Goal: Information Seeking & Learning: Understand process/instructions

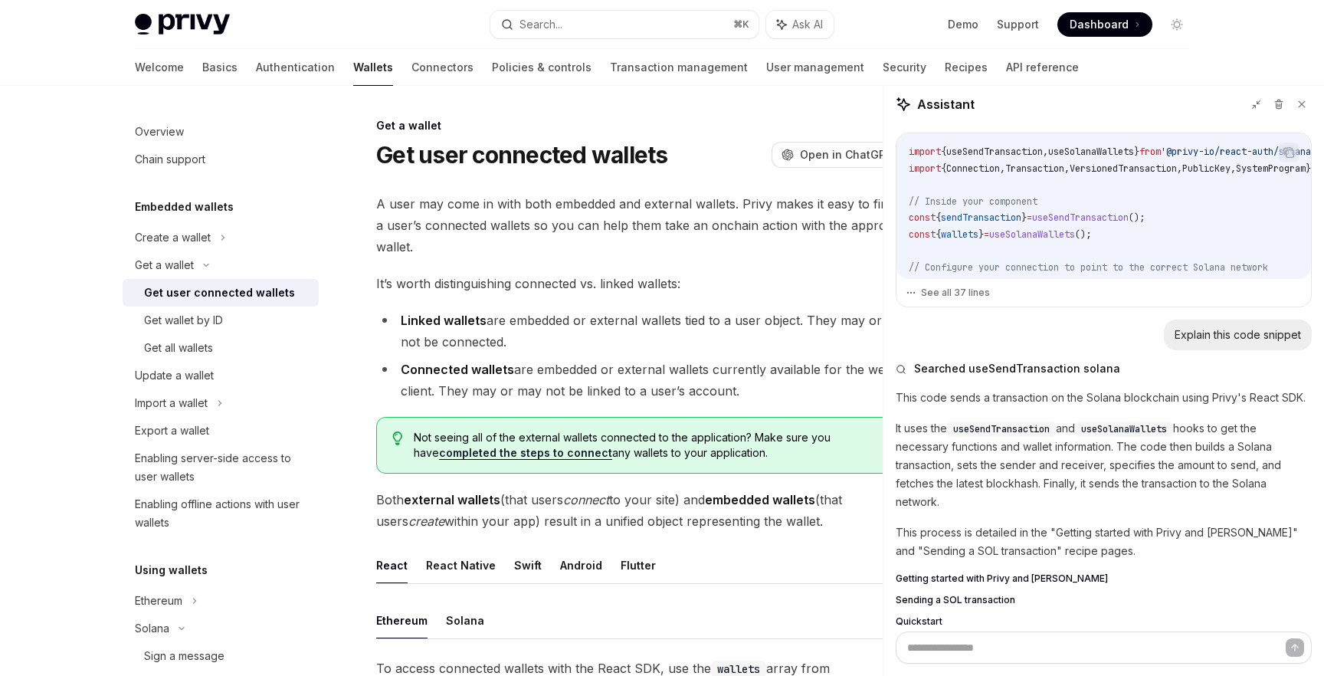
scroll to position [2257, 0]
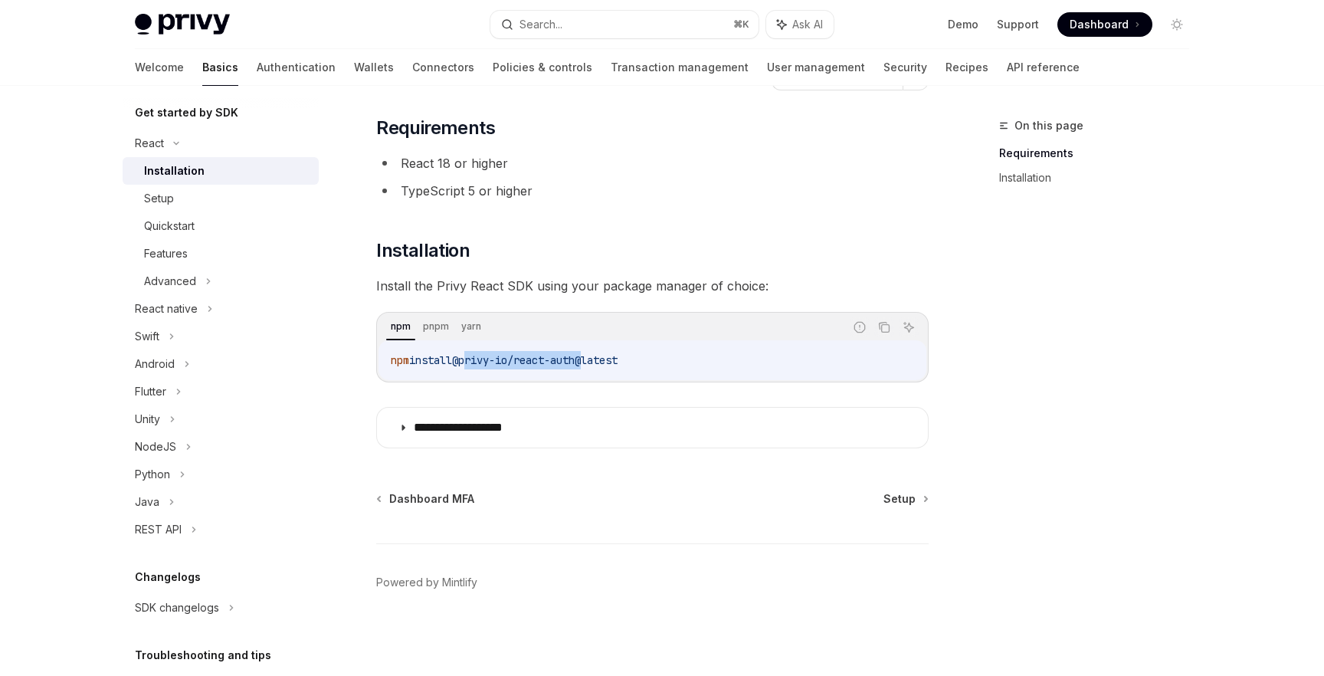
scroll to position [176, 0]
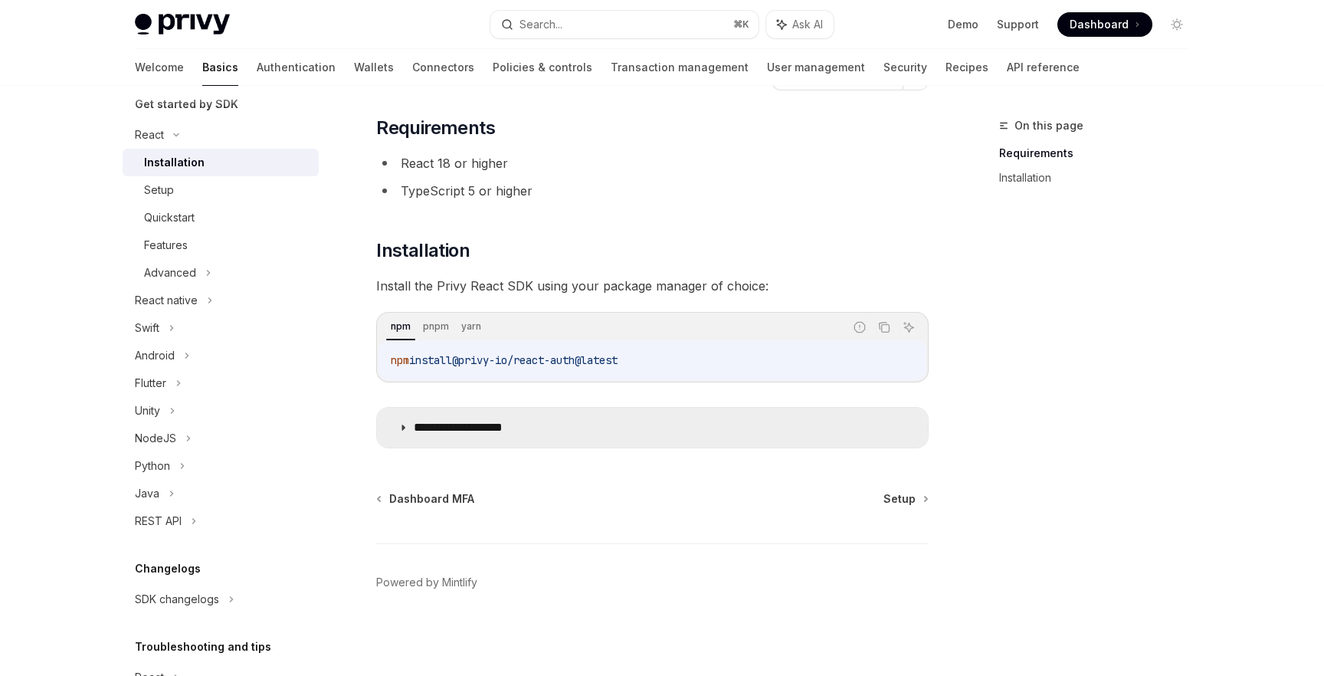
click at [410, 428] on summary "**********" at bounding box center [652, 428] width 551 height 40
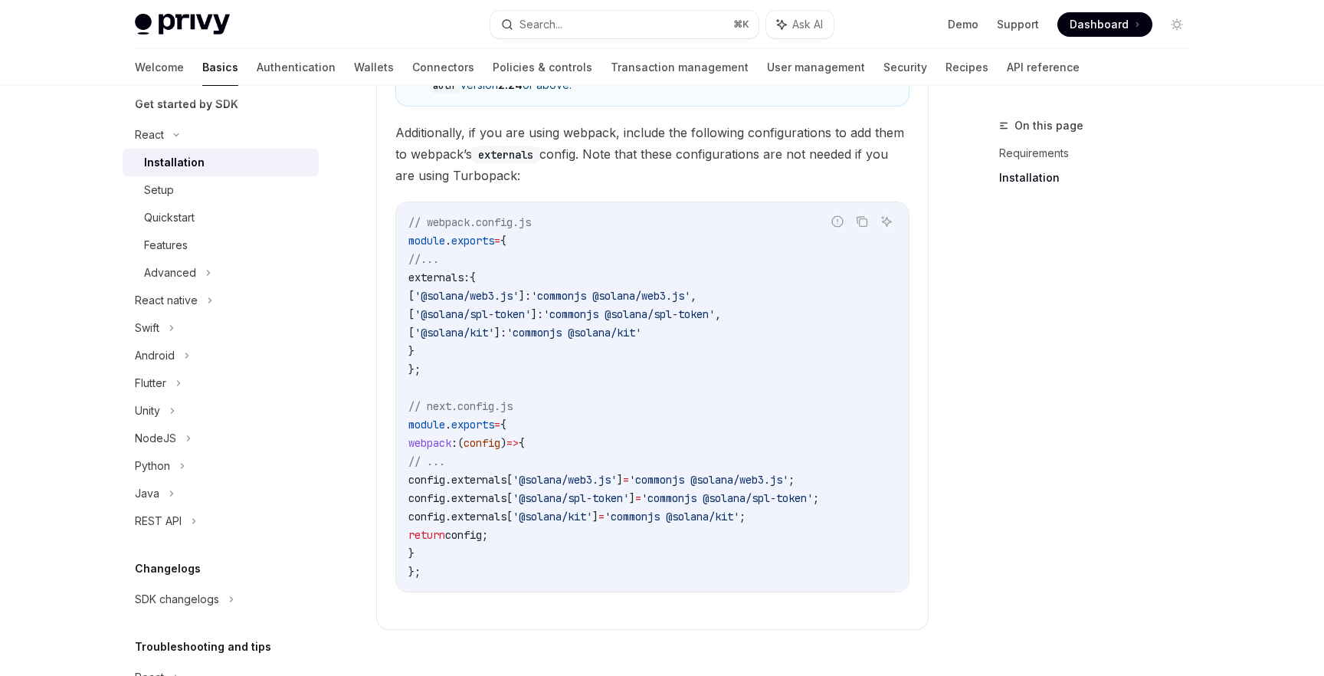
scroll to position [539, 0]
click at [212, 193] on div "Setup" at bounding box center [227, 190] width 166 height 18
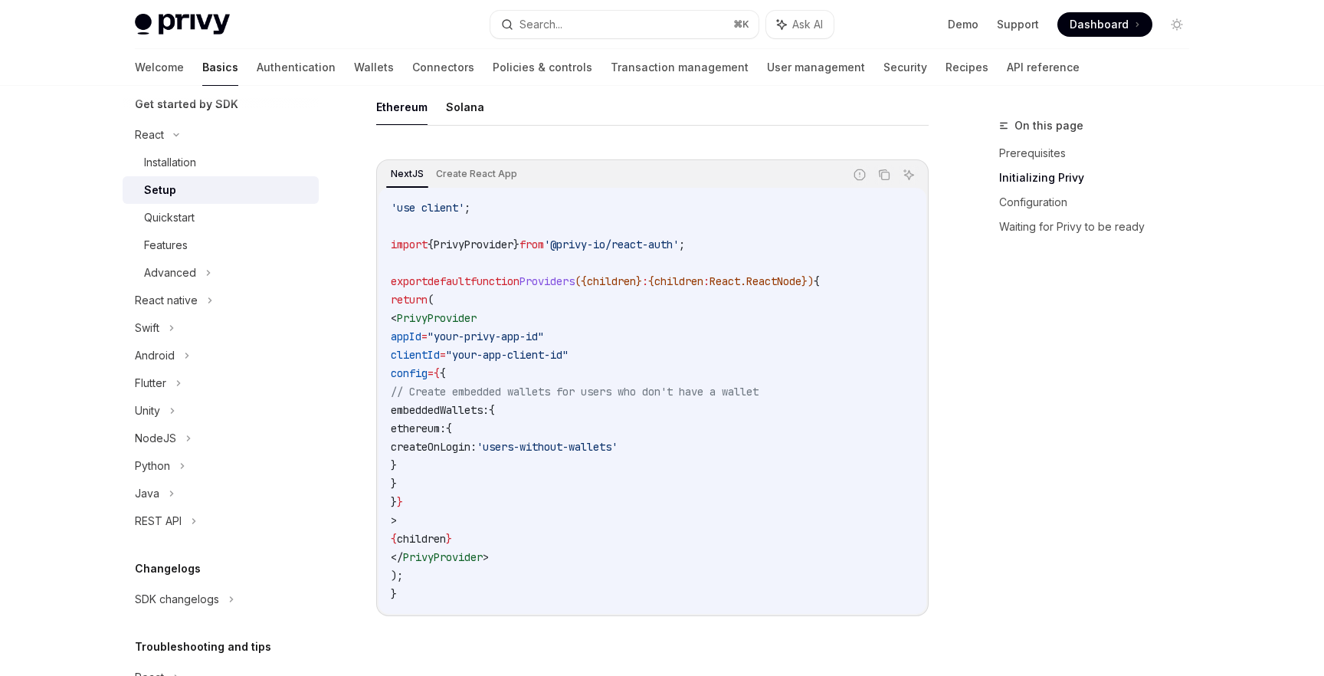
scroll to position [464, 0]
click at [886, 173] on icon "Copy the contents from the code block" at bounding box center [884, 174] width 12 height 12
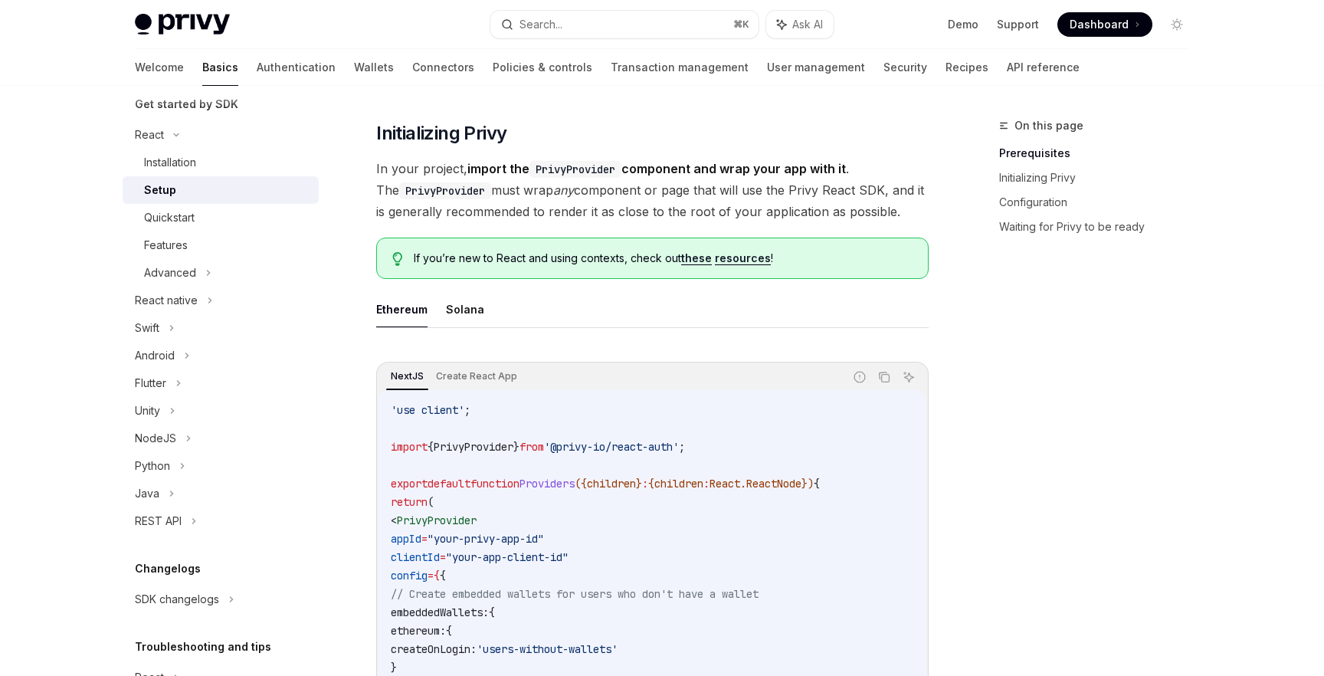
scroll to position [458, 0]
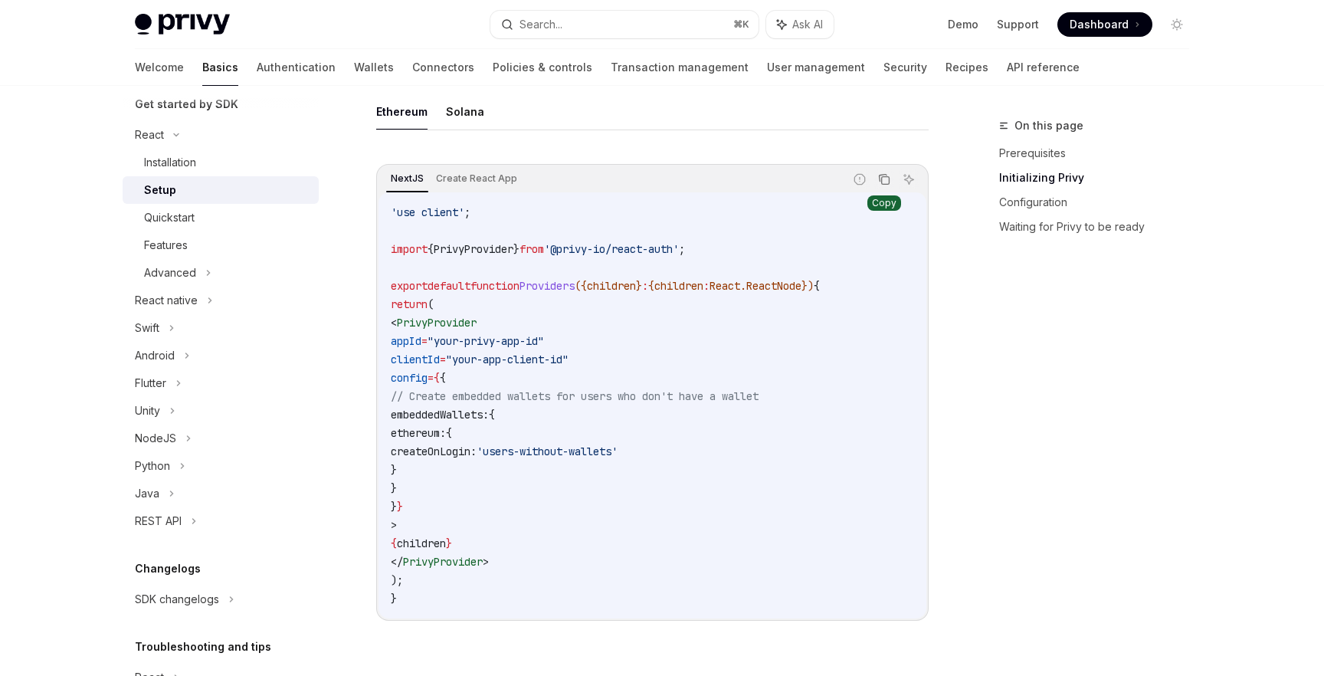
click at [885, 178] on icon "Copy the contents from the code block" at bounding box center [884, 179] width 12 height 12
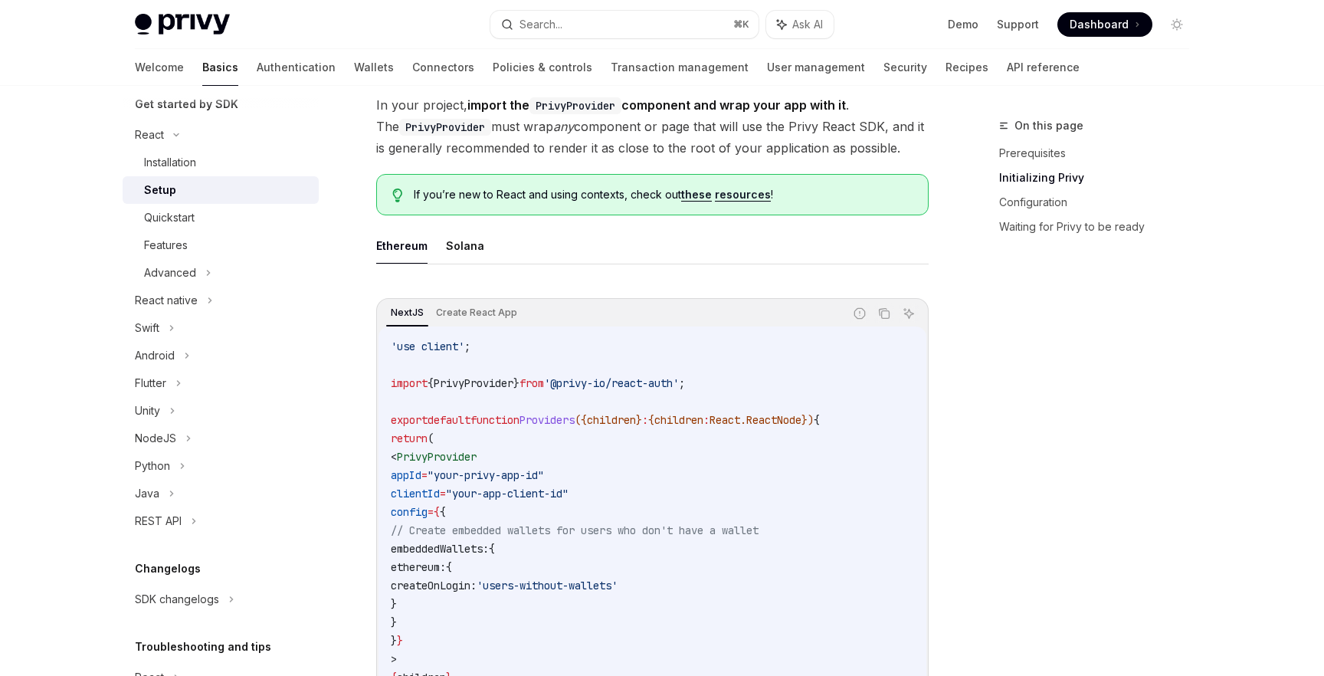
scroll to position [403, 0]
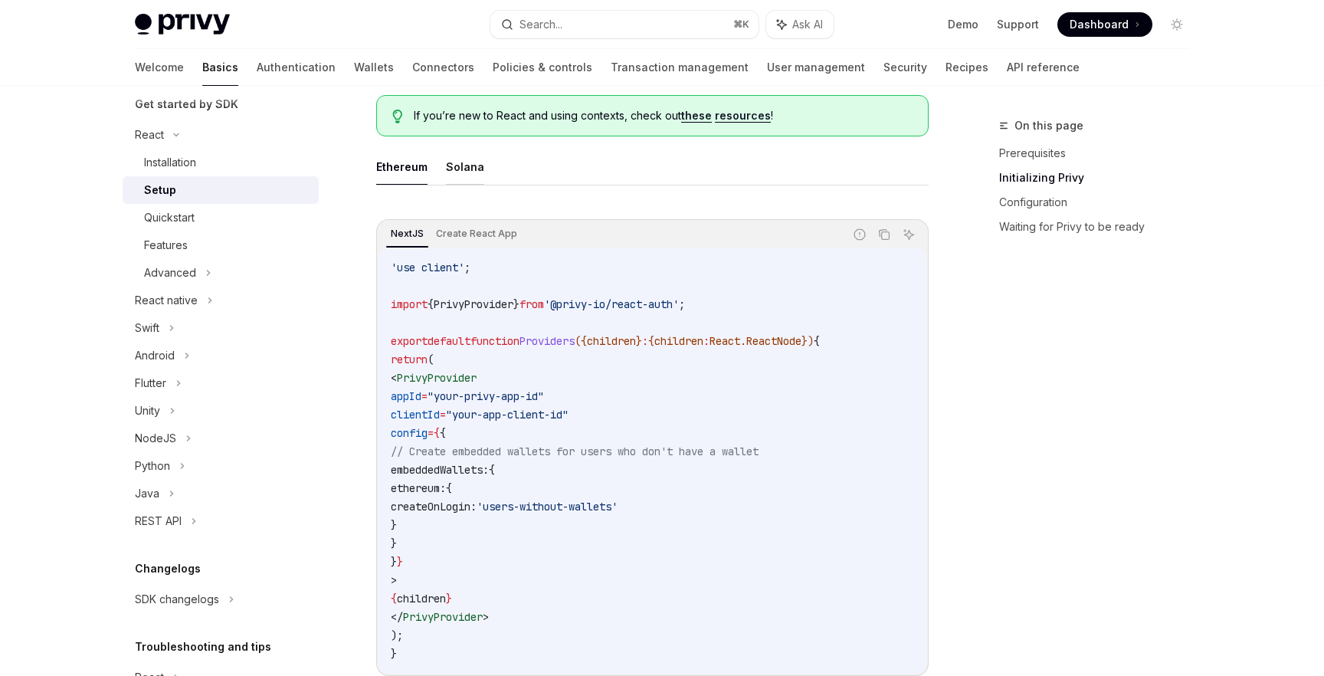
click at [470, 159] on button "Solana" at bounding box center [465, 167] width 38 height 36
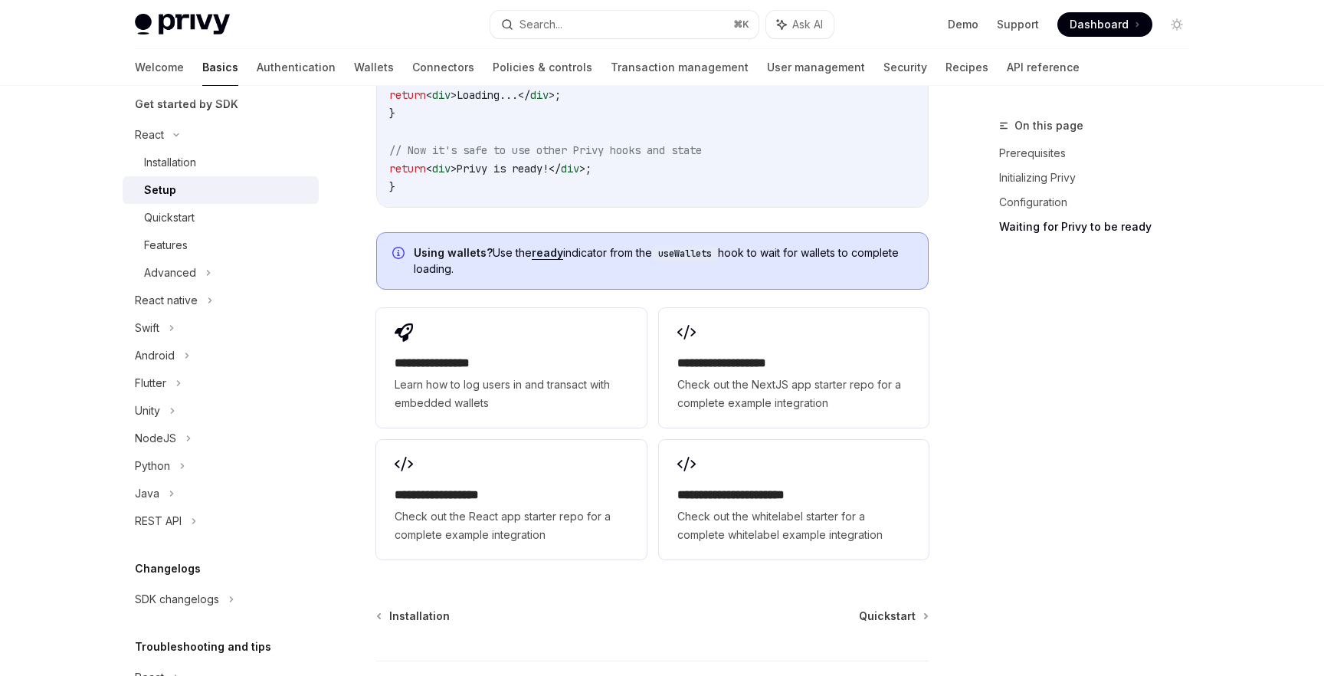
scroll to position [2031, 0]
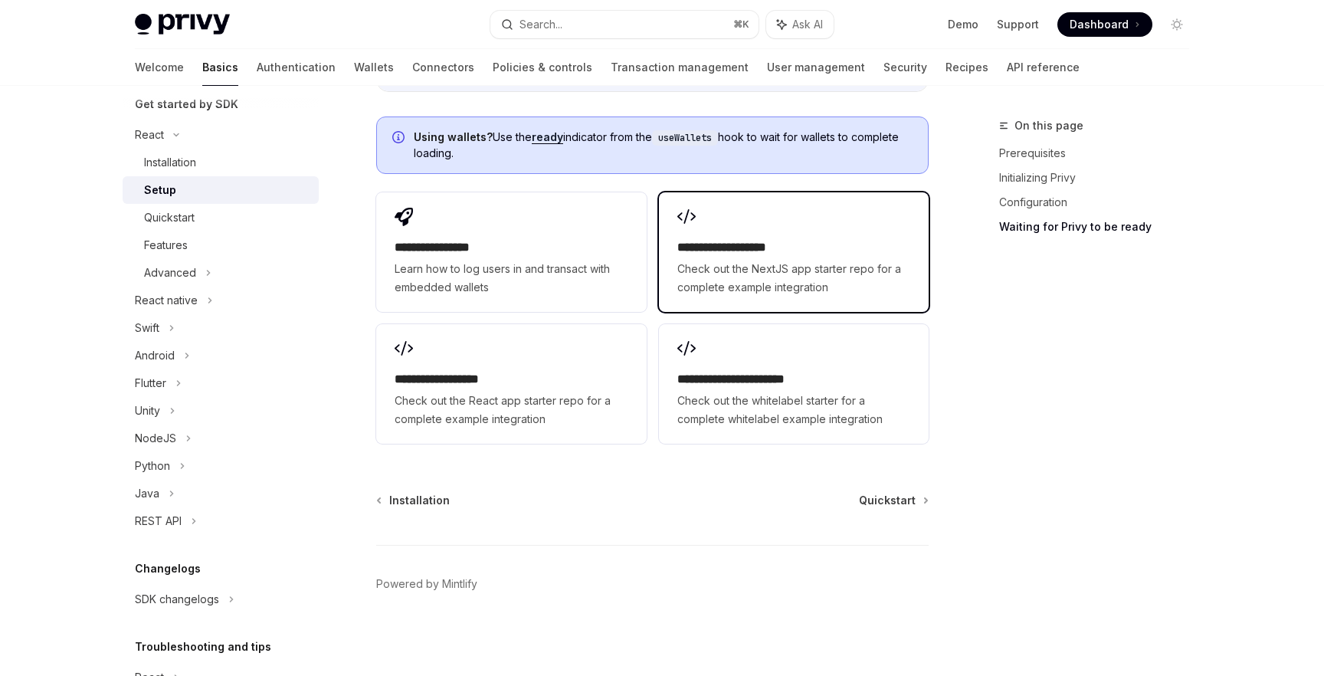
click at [714, 257] on div "**********" at bounding box center [793, 267] width 233 height 58
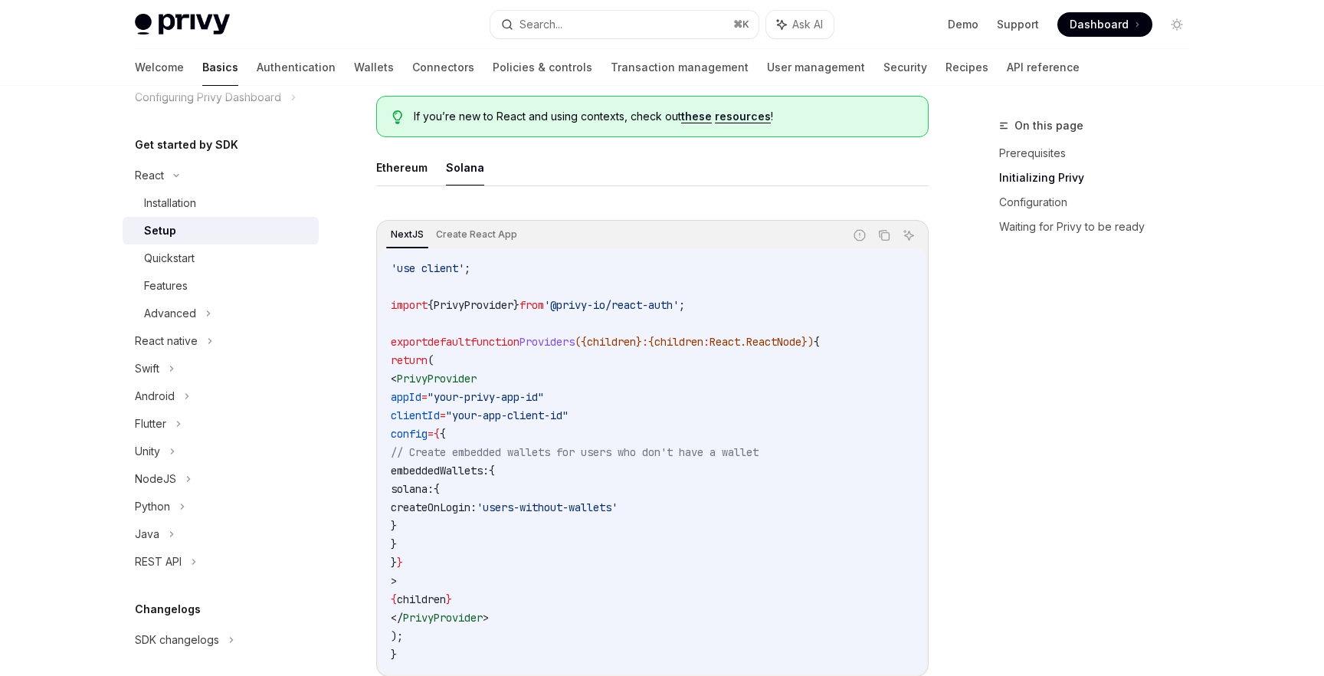
scroll to position [376, 0]
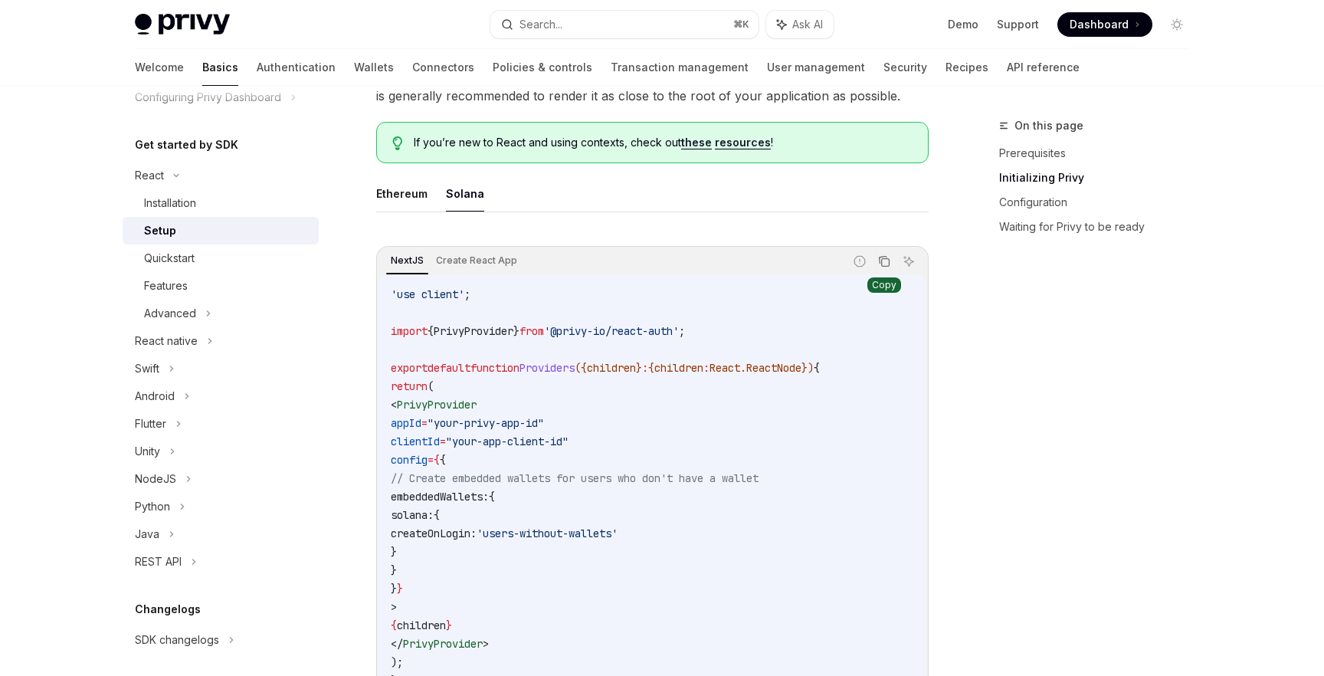
click at [884, 264] on icon "Copy the contents from the code block" at bounding box center [884, 261] width 12 height 12
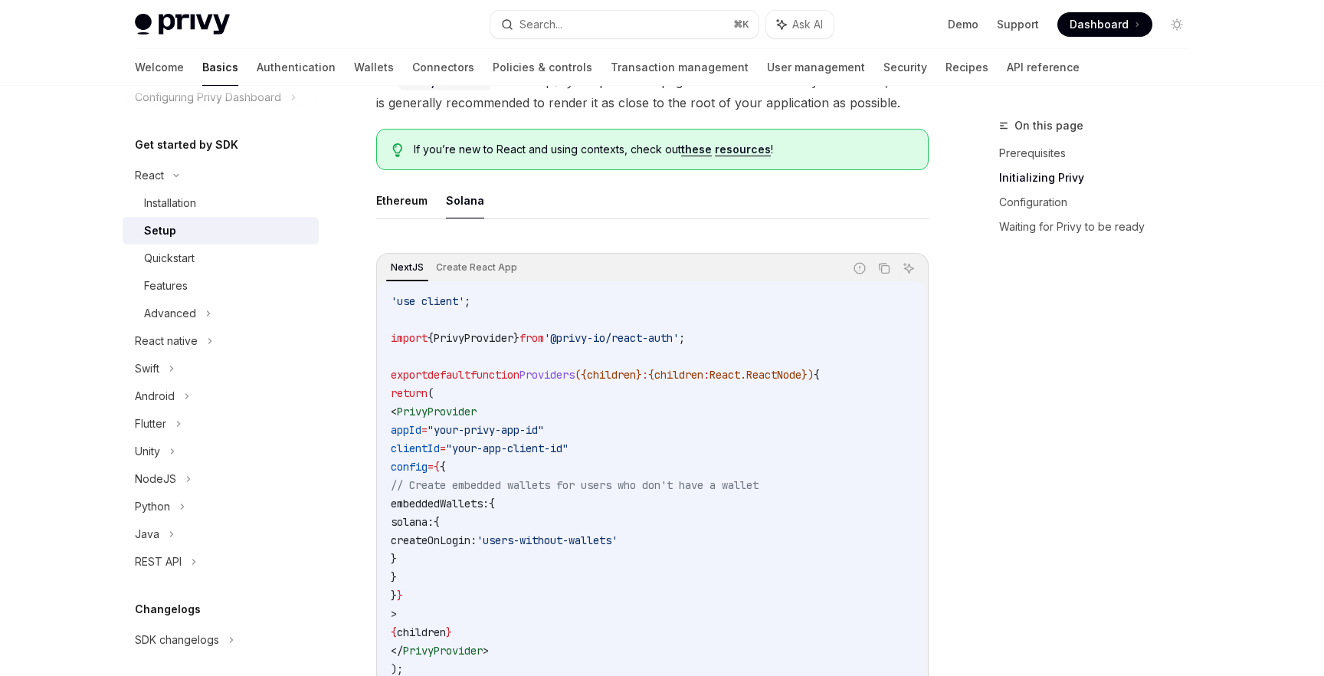
scroll to position [372, 0]
click at [887, 265] on icon "Copy the contents from the code block" at bounding box center [884, 266] width 12 height 12
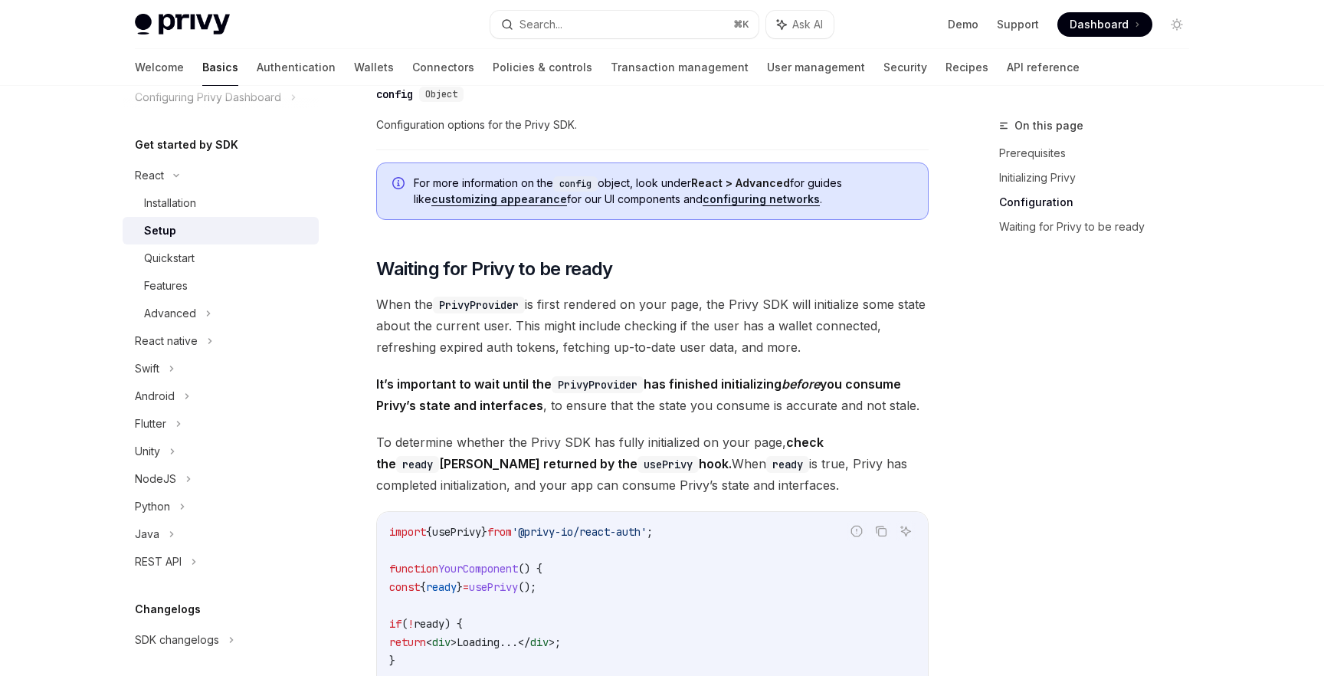
scroll to position [1372, 0]
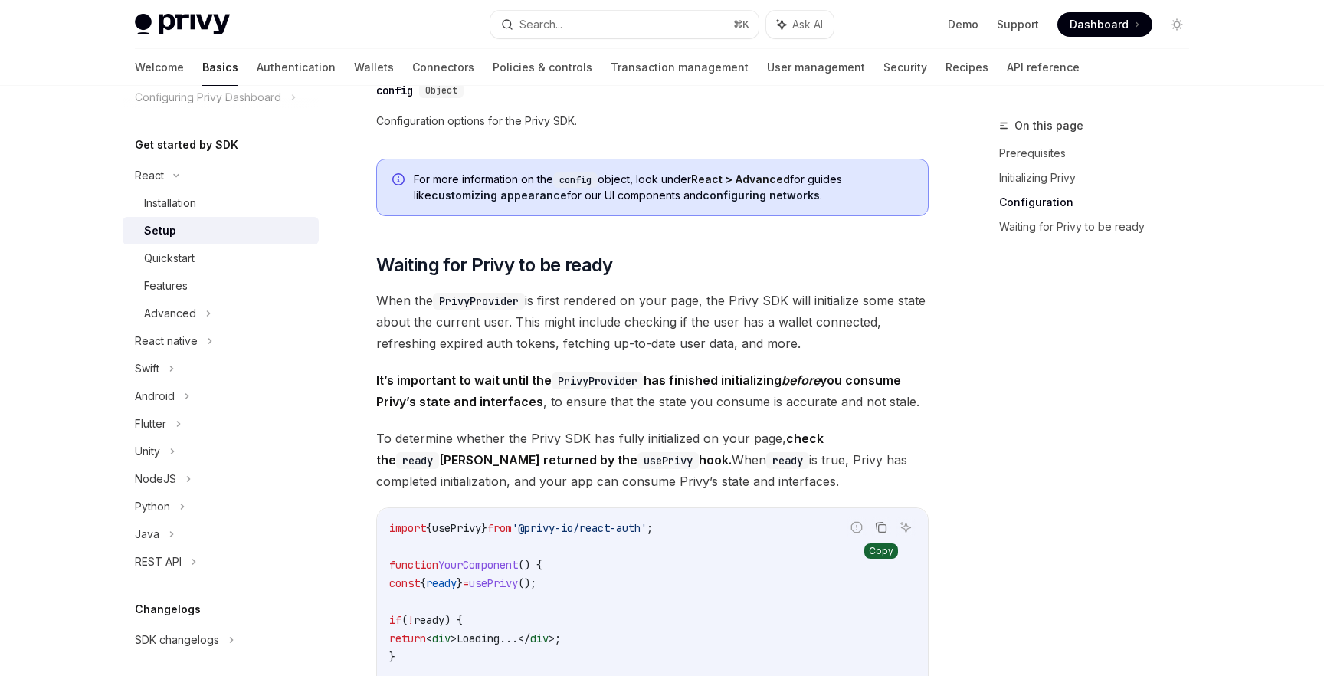
click at [876, 517] on button "Copy the contents from the code block" at bounding box center [881, 527] width 20 height 20
click at [759, 195] on link "configuring networks" at bounding box center [761, 196] width 117 height 14
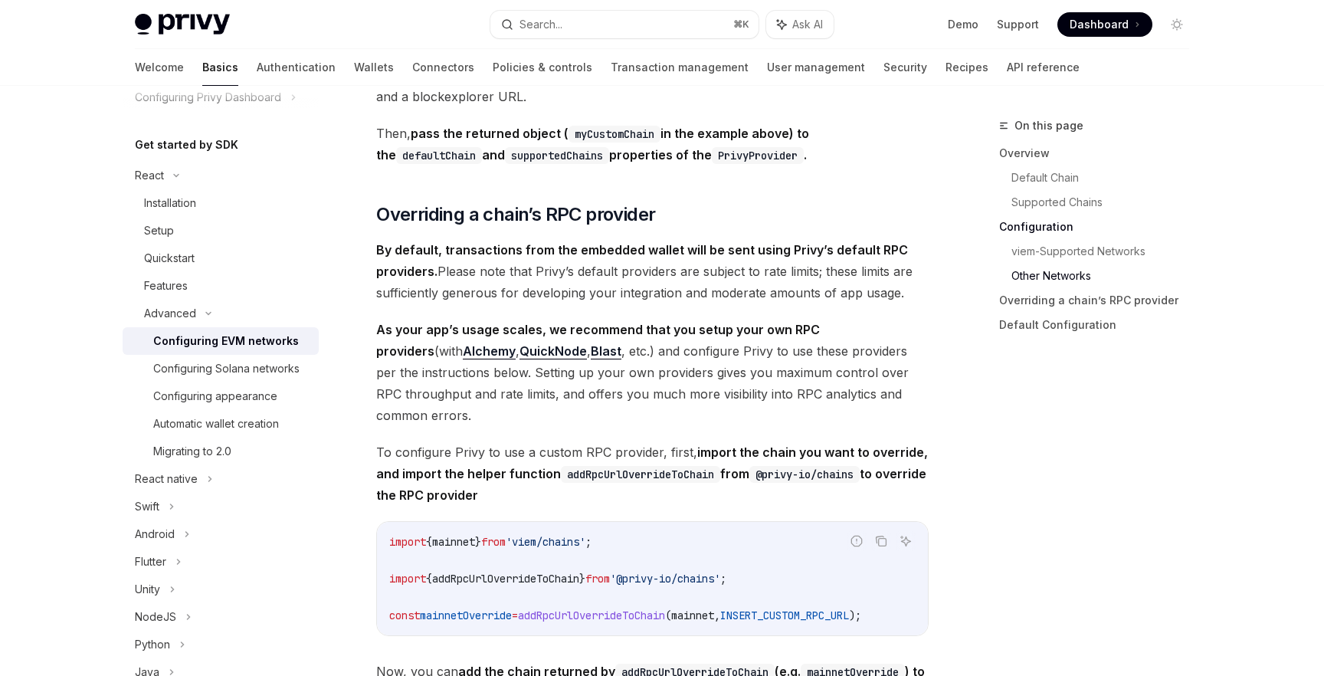
scroll to position [3259, 0]
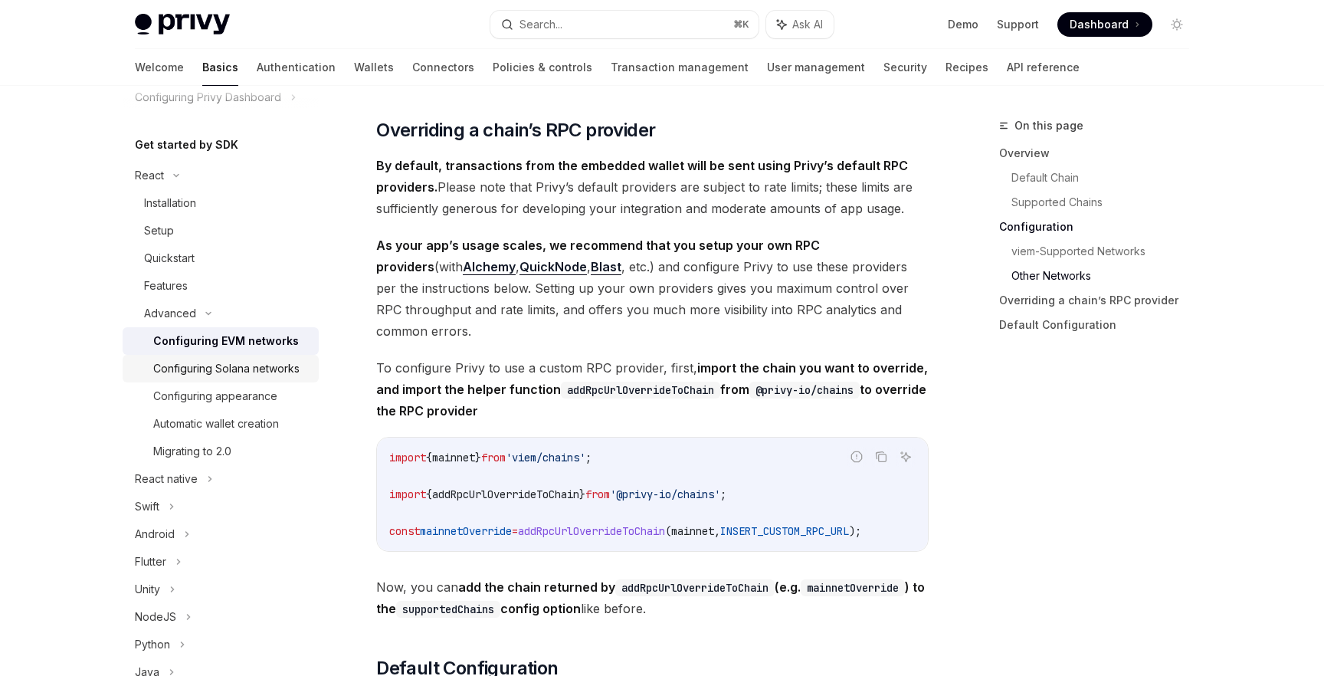
click at [246, 368] on div "Configuring Solana networks" at bounding box center [226, 368] width 146 height 18
type textarea "*"
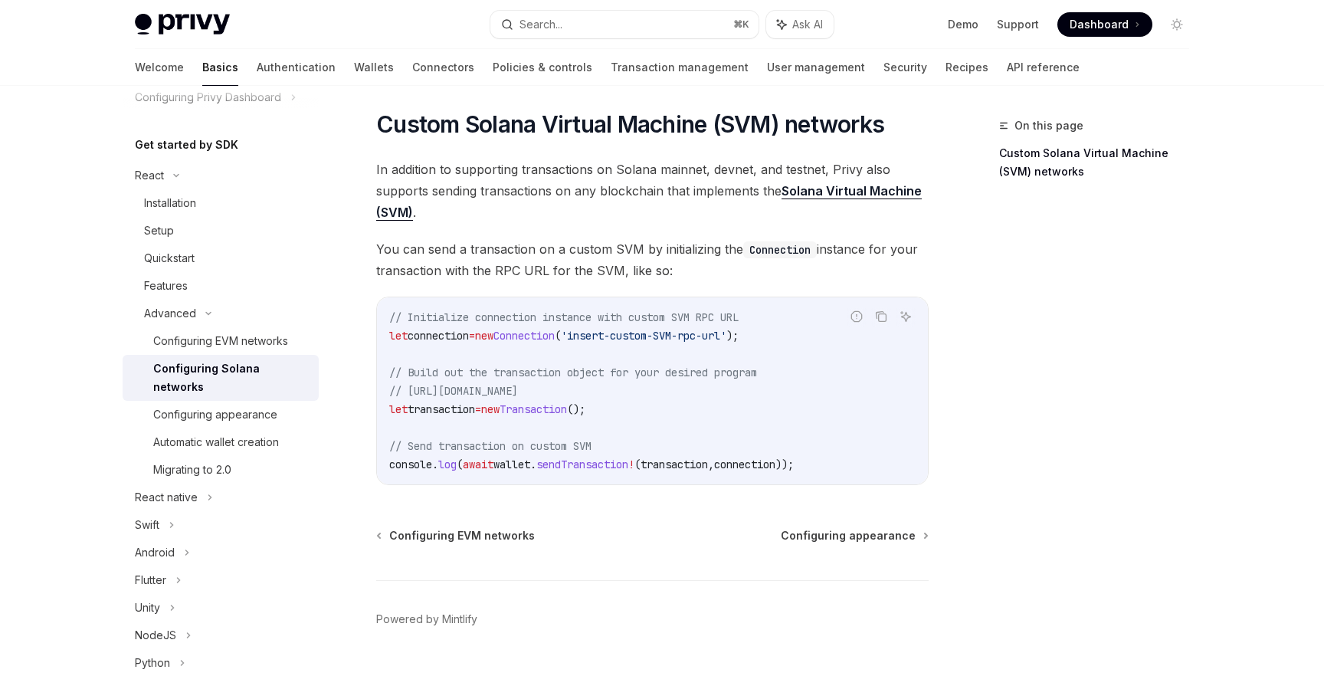
scroll to position [605, 0]
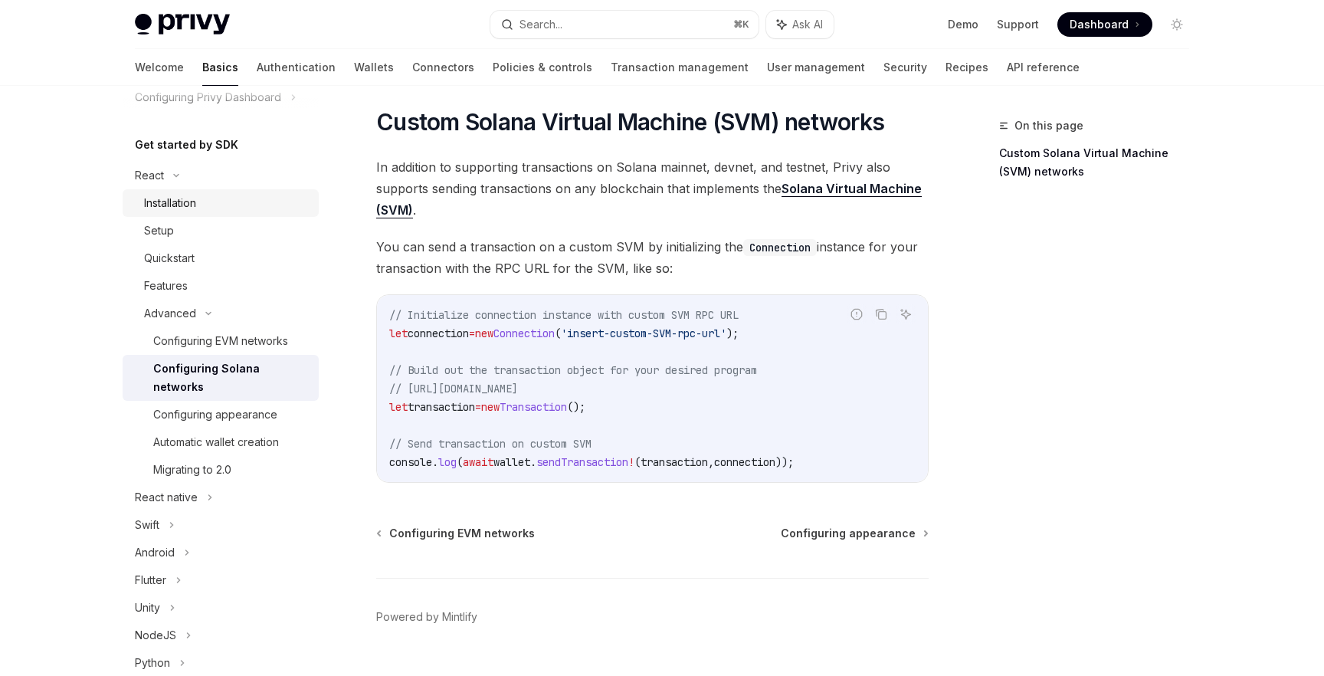
click at [219, 207] on div "Installation" at bounding box center [227, 203] width 166 height 18
click at [203, 231] on div "Setup" at bounding box center [227, 230] width 166 height 18
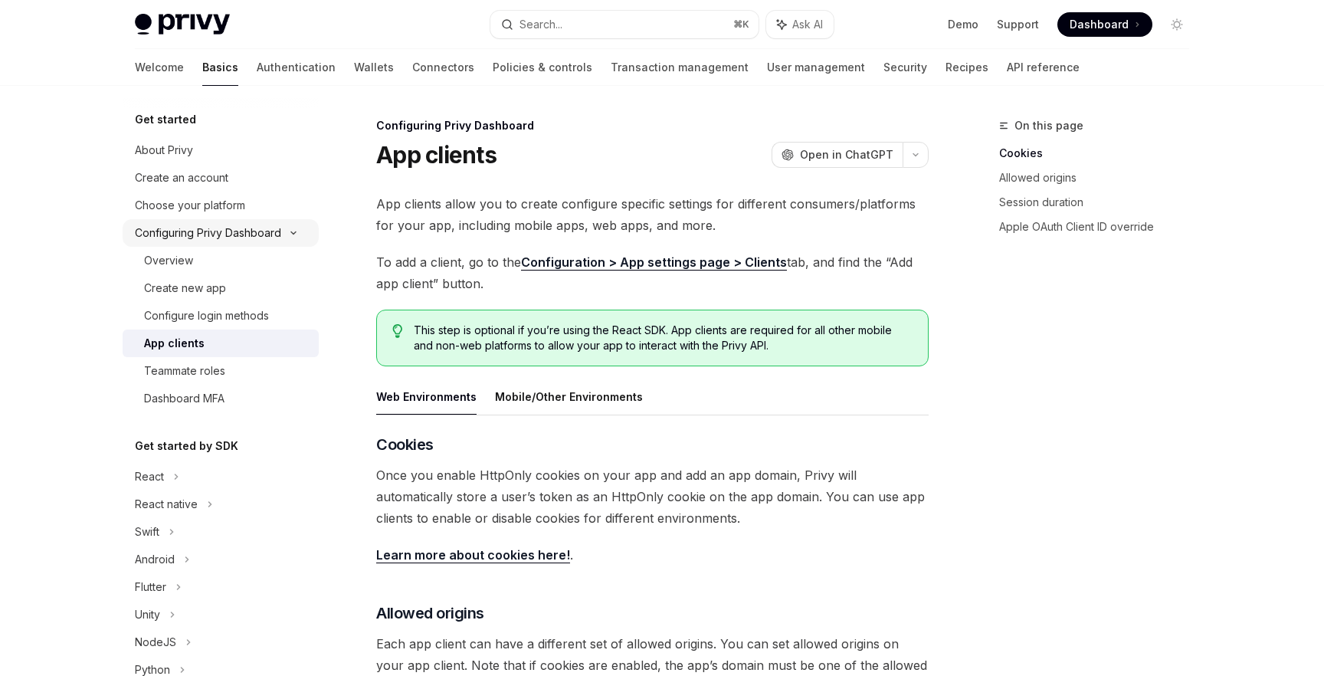
click at [205, 242] on div "Configuring Privy Dashboard" at bounding box center [221, 233] width 196 height 28
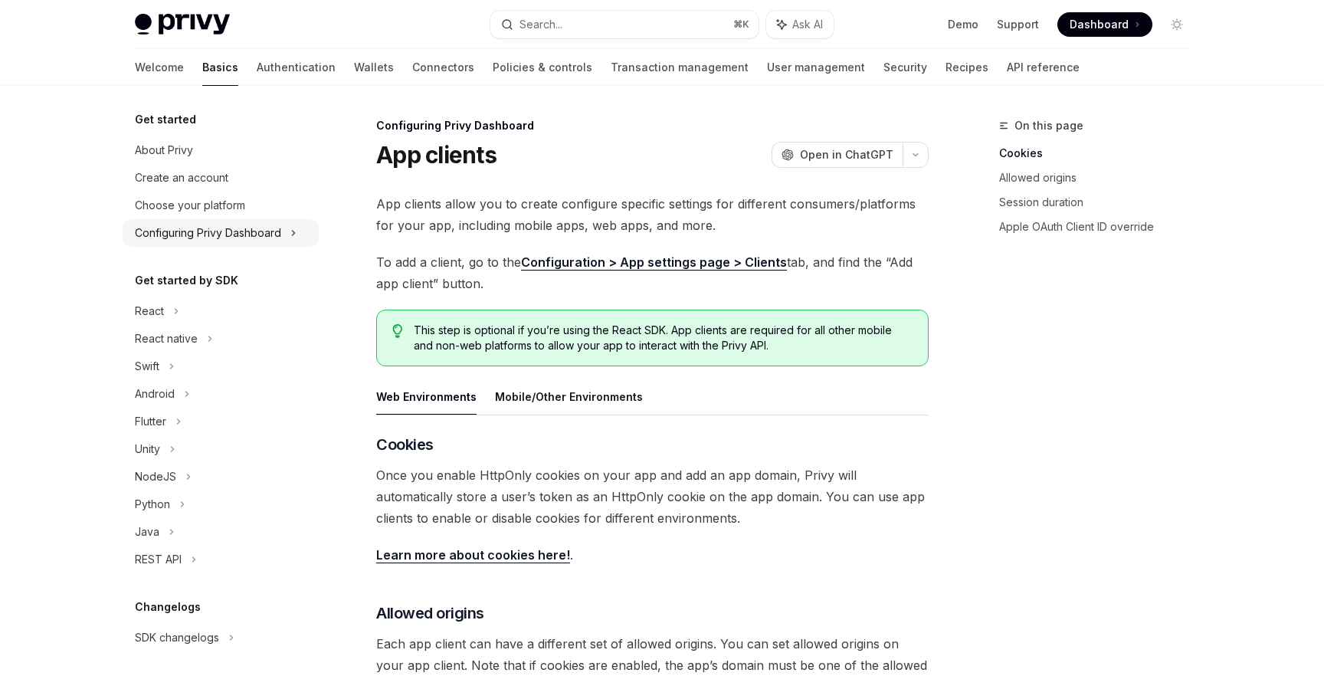
click at [205, 242] on div "Configuring Privy Dashboard" at bounding box center [221, 233] width 196 height 28
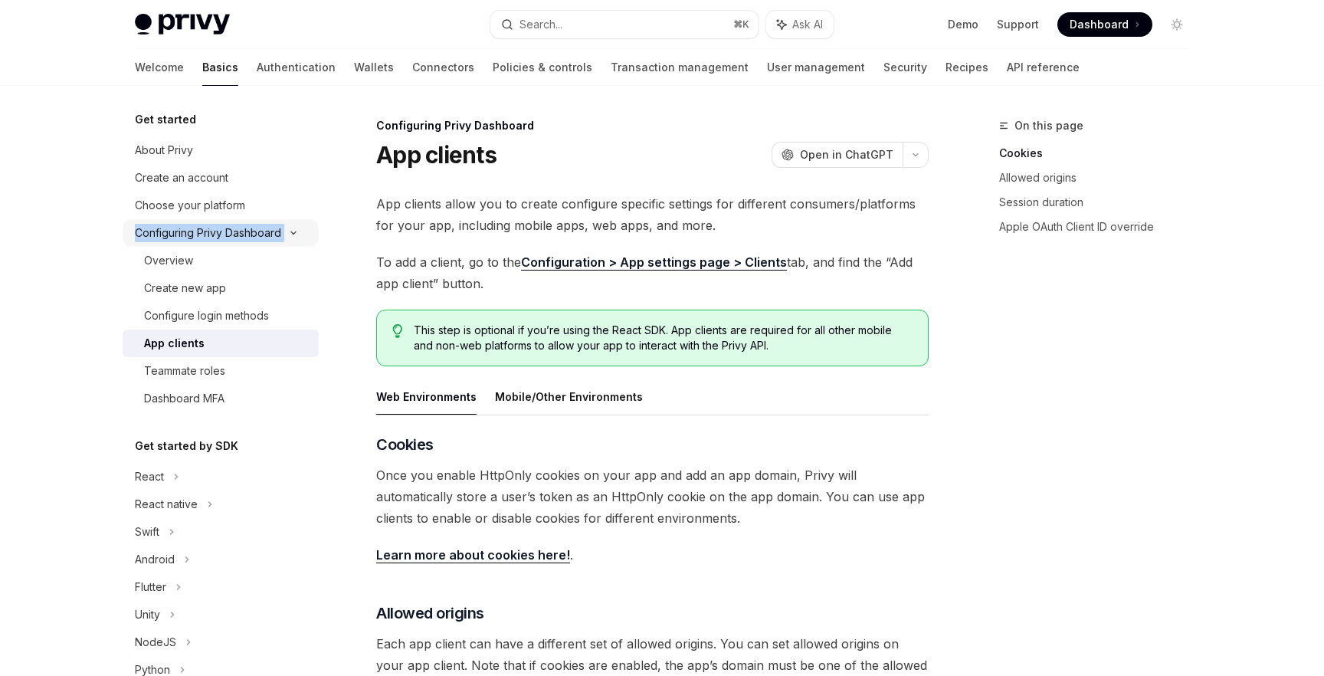
click at [205, 242] on div "Configuring Privy Dashboard" at bounding box center [221, 233] width 196 height 28
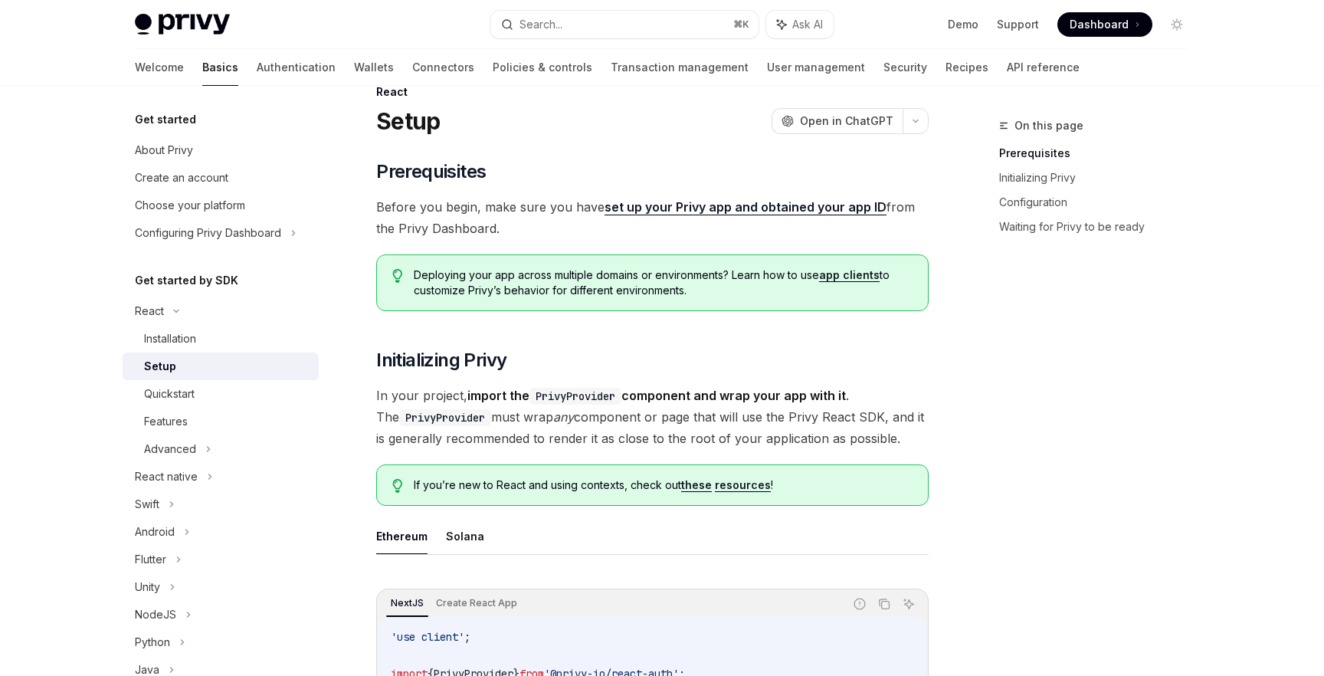
scroll to position [40, 0]
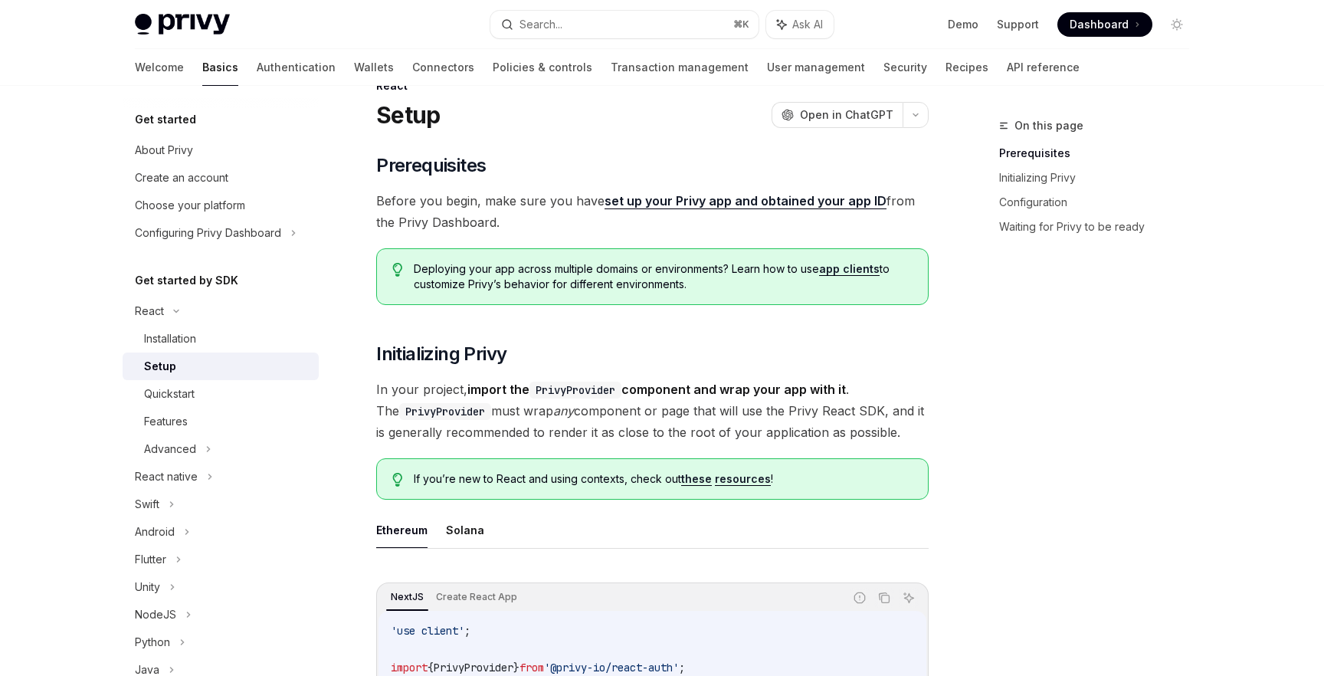
click at [805, 198] on link "set up your Privy app and obtained your app ID" at bounding box center [746, 201] width 282 height 16
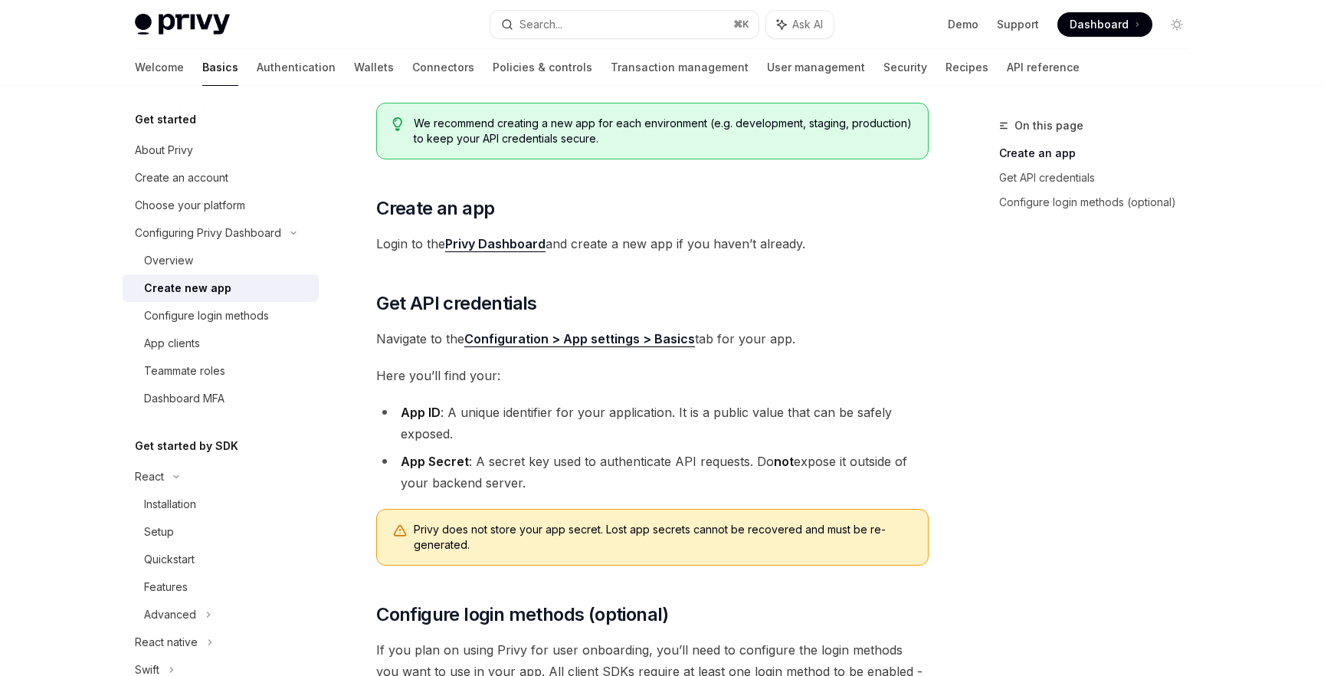
scroll to position [150, 0]
click at [506, 234] on link "Privy Dashboard" at bounding box center [495, 242] width 100 height 16
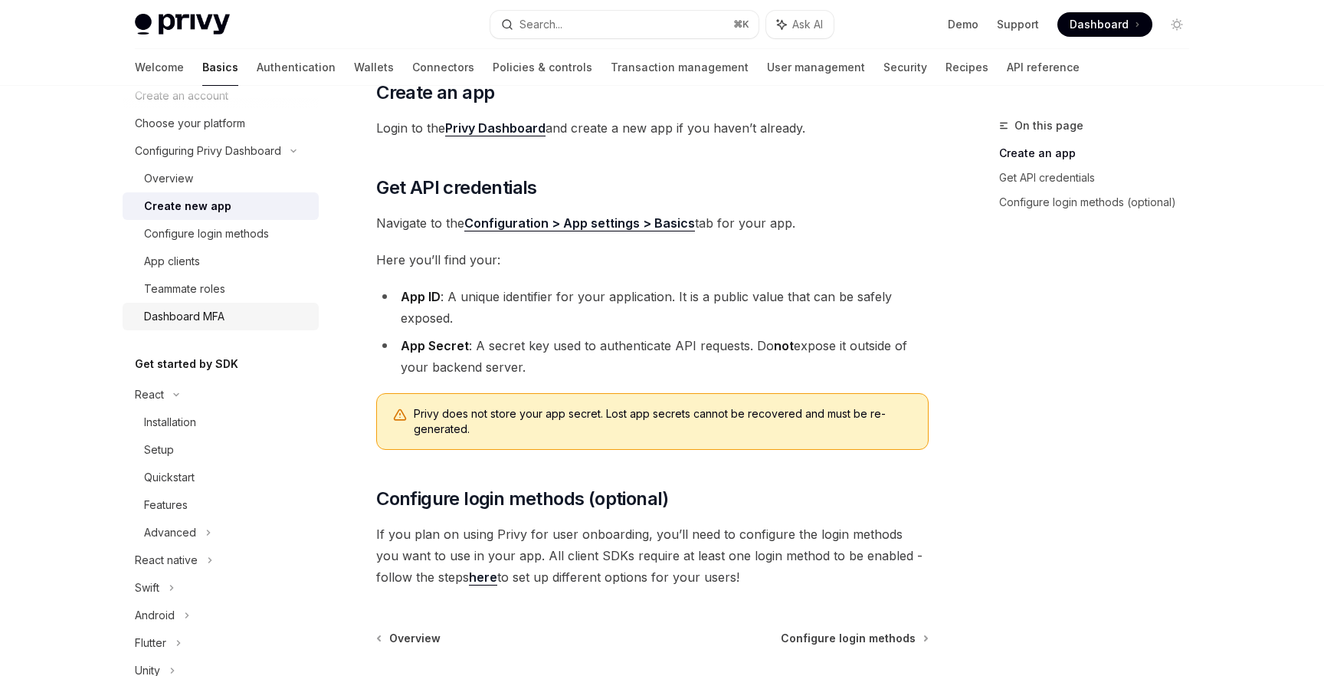
scroll to position [77, 0]
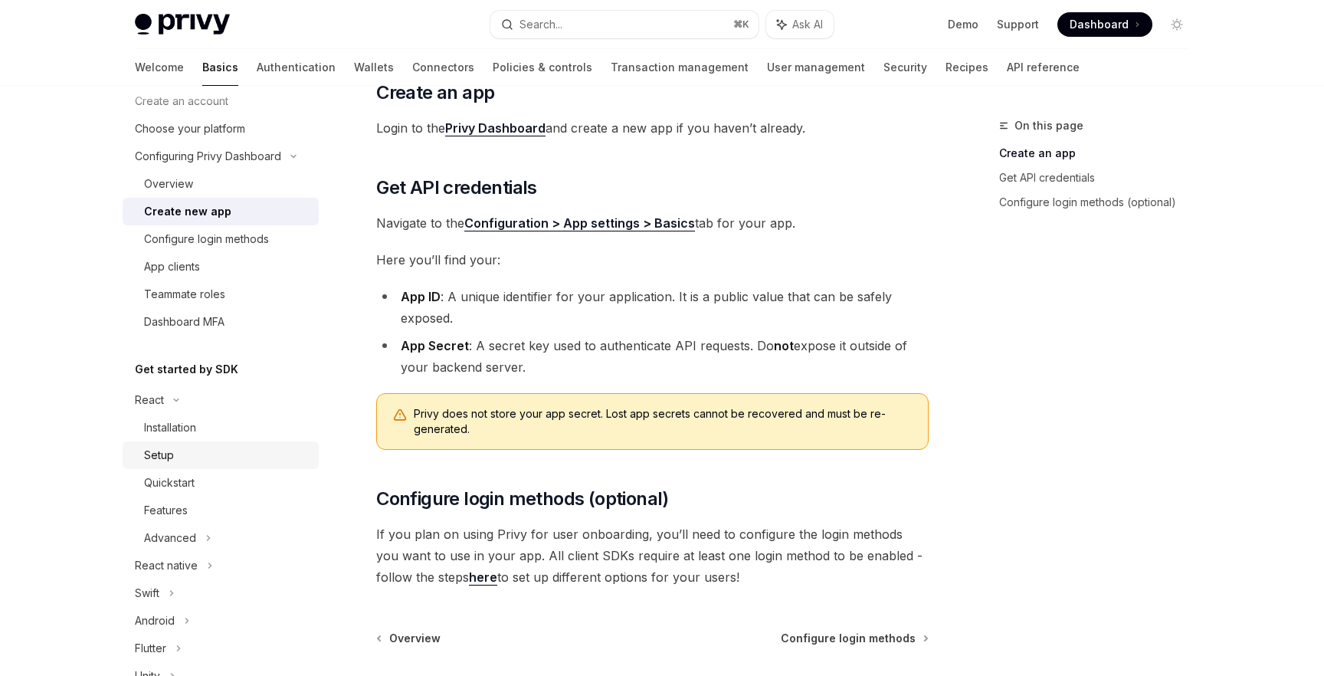
click at [213, 457] on div "Setup" at bounding box center [227, 455] width 166 height 18
type textarea "*"
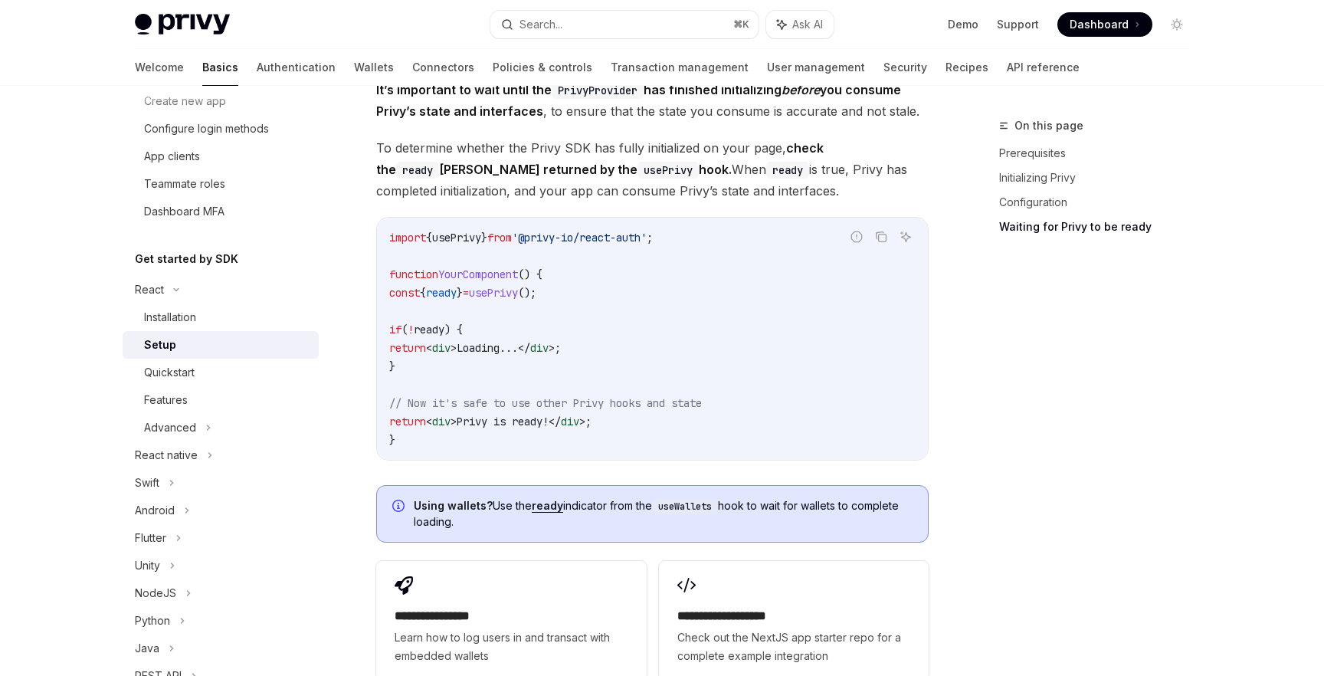
scroll to position [1590, 0]
click at [592, 410] on span "// Now it's safe to use other Privy hooks and state" at bounding box center [545, 405] width 313 height 14
click at [667, 364] on code "import { usePrivy } from '@privy-io/react-auth' ; function YourComponent () { c…" at bounding box center [652, 340] width 526 height 221
click at [880, 242] on icon "Copy the contents from the code block" at bounding box center [881, 238] width 12 height 12
